Goal: Information Seeking & Learning: Learn about a topic

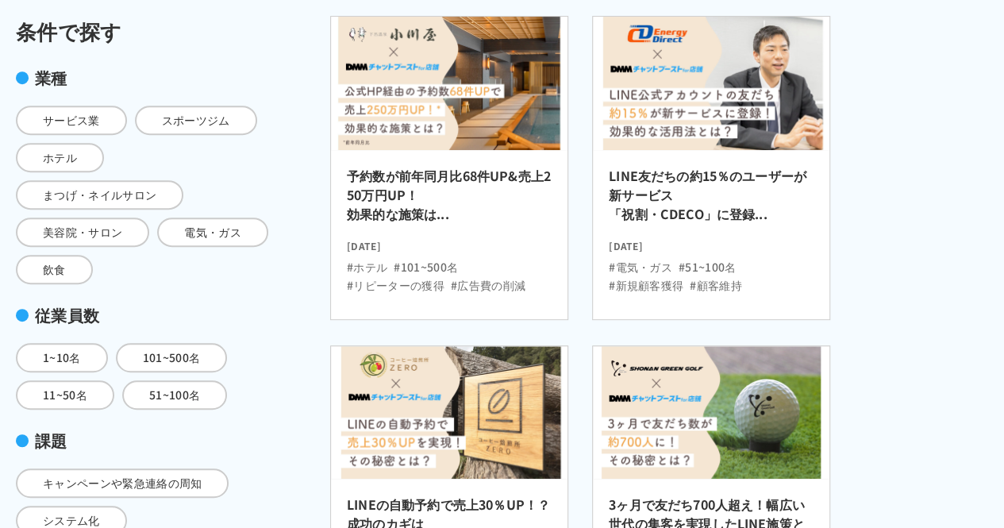
scroll to position [306, 0]
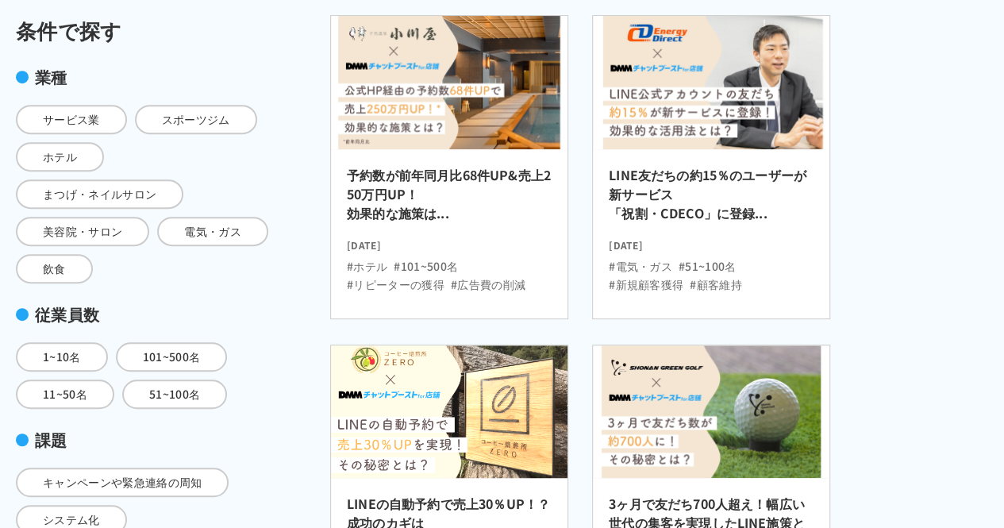
click at [476, 379] on img at bounding box center [449, 411] width 260 height 146
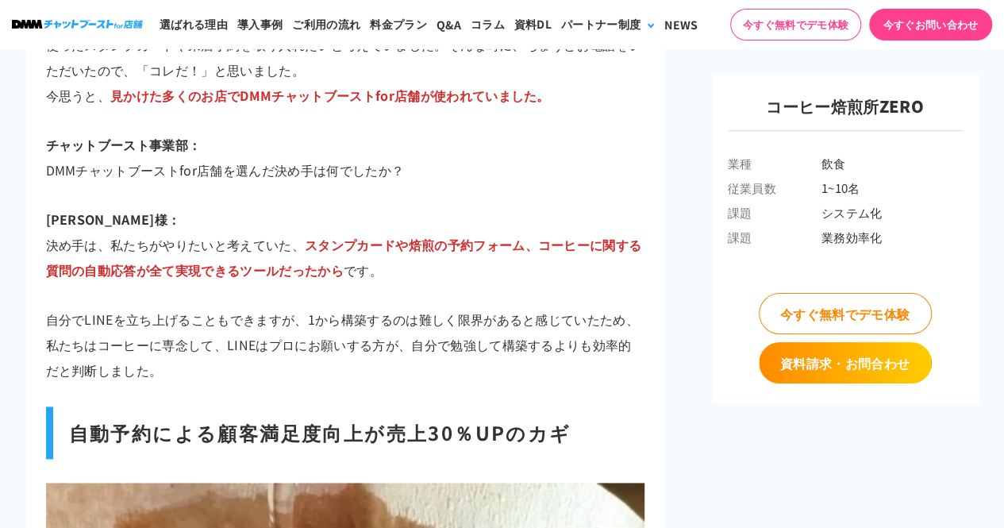
scroll to position [3736, 0]
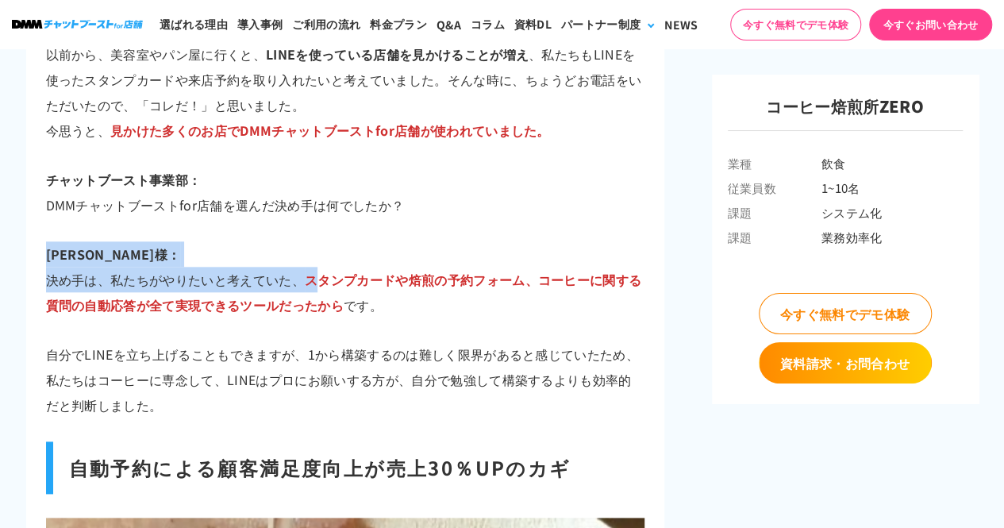
drag, startPoint x: 327, startPoint y: 256, endPoint x: 318, endPoint y: 264, distance: 12.4
click at [318, 264] on p "奥山様： 決め手は、私たちがやりたいと考えていた、 スタンプカードや焙煎の予約フォーム、コーヒーに関する質問の自動応答が全て実現できるツールだったから です。" at bounding box center [345, 279] width 599 height 76
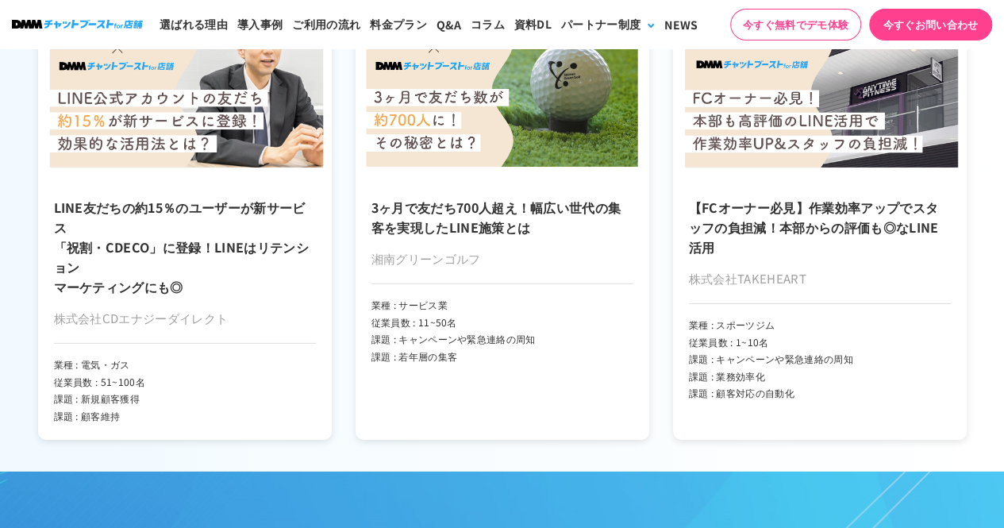
scroll to position [8303, 0]
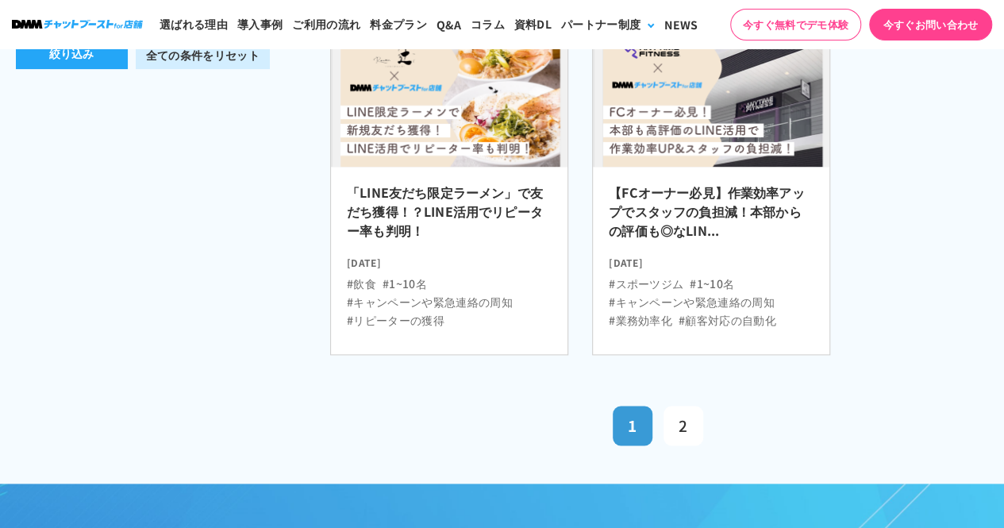
scroll to position [965, 0]
click at [680, 414] on span "2" at bounding box center [683, 424] width 9 height 21
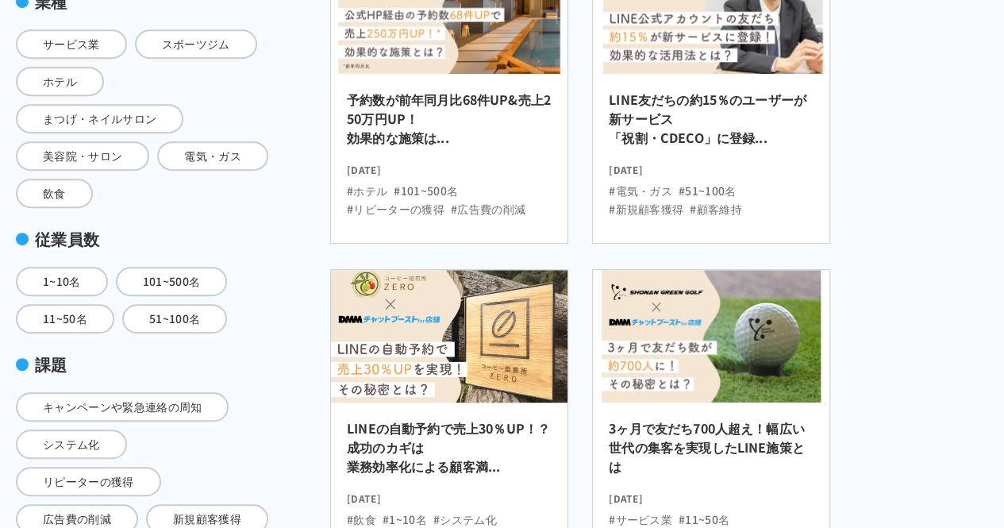
click at [443, 425] on h2 "LINEの自動予約で売上30％UP！？成功のカギは 業務効率化による顧客満..." at bounding box center [449, 451] width 205 height 67
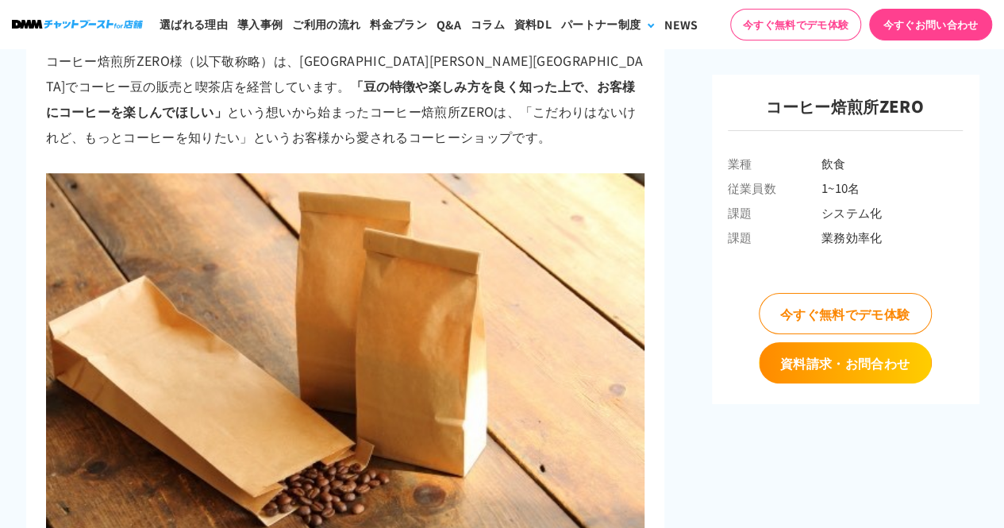
scroll to position [686, 0]
